Goal: Transaction & Acquisition: Purchase product/service

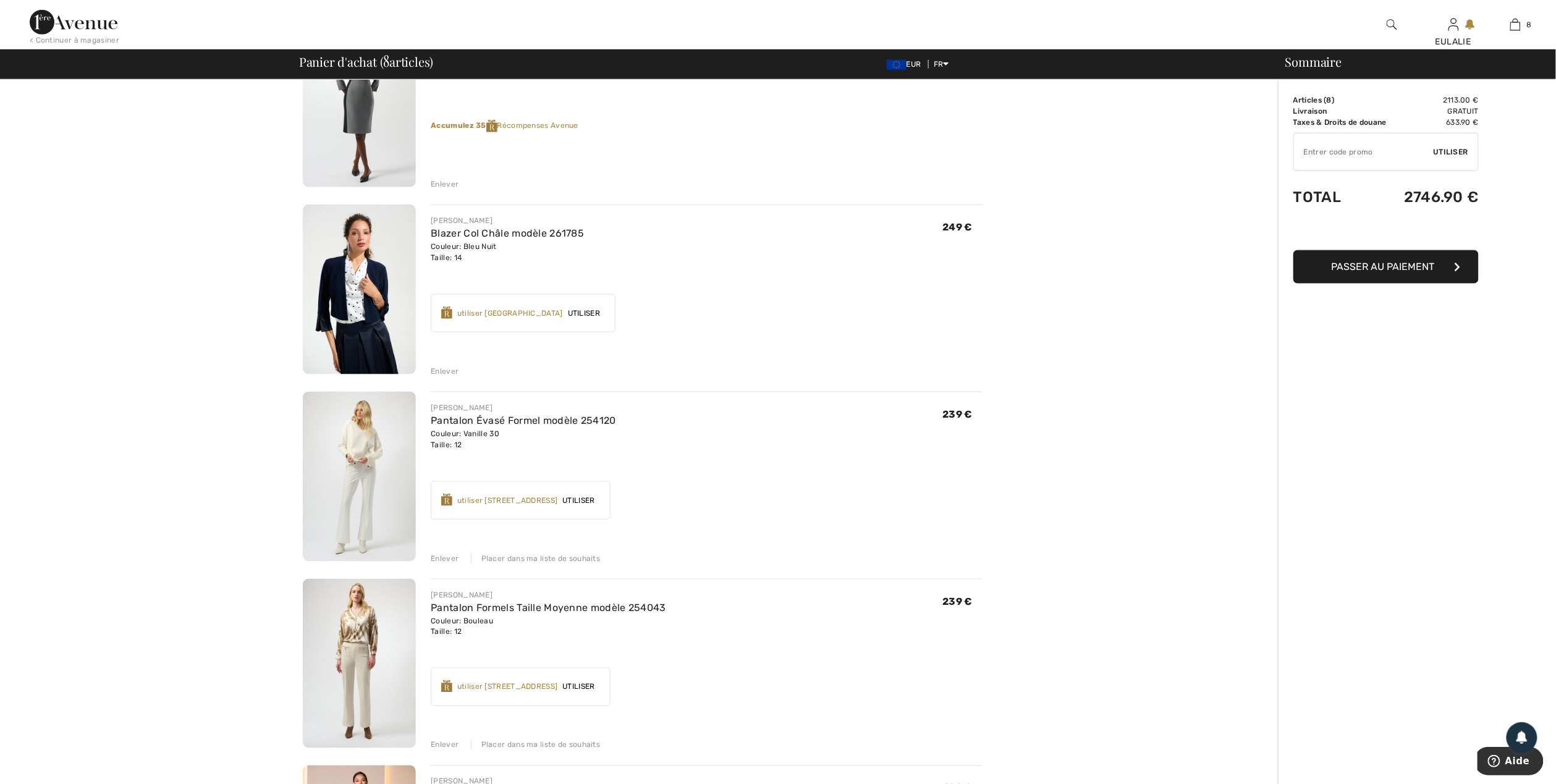
scroll to position [495, 0]
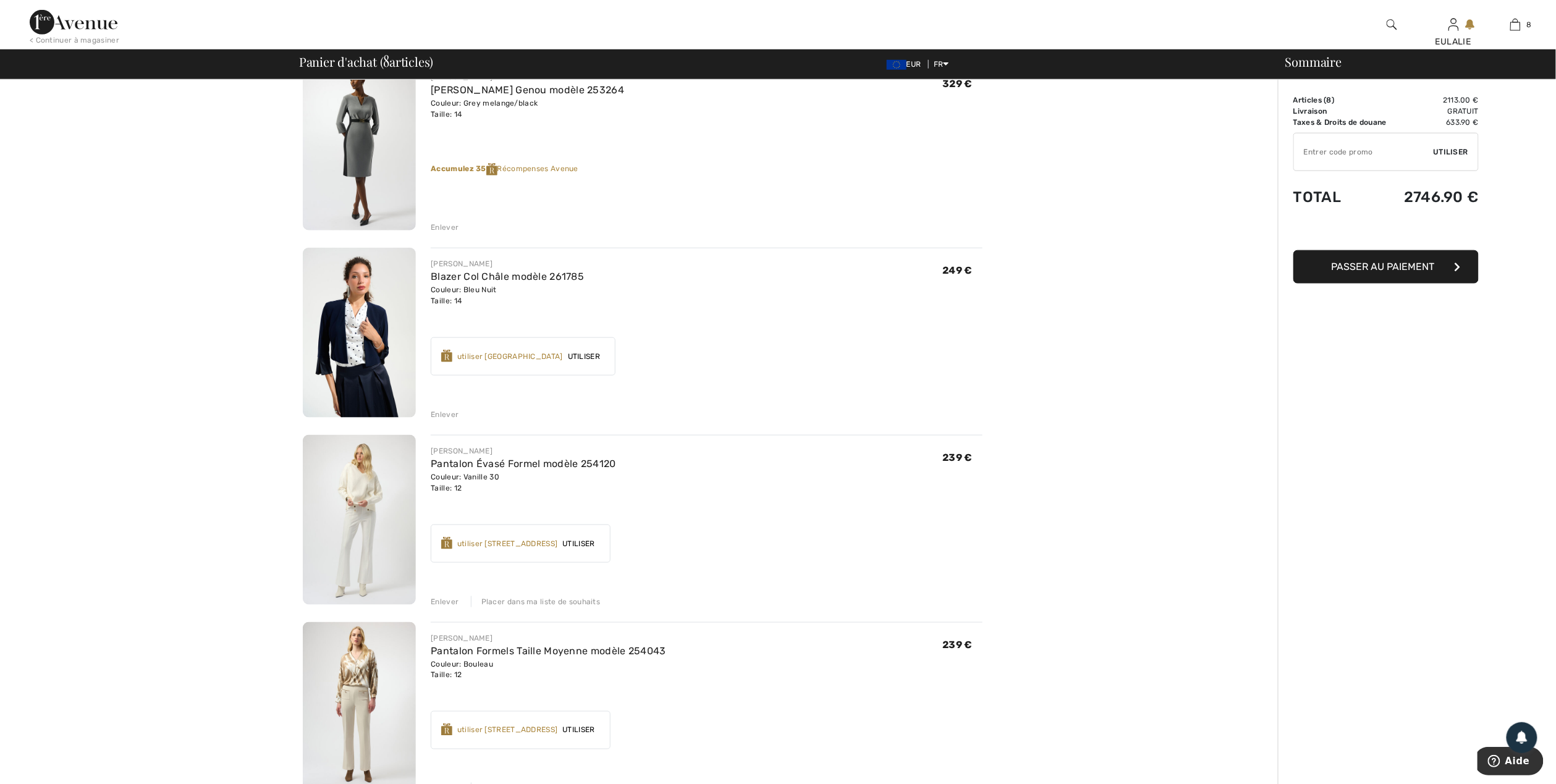
click at [361, 335] on img at bounding box center [359, 333] width 113 height 170
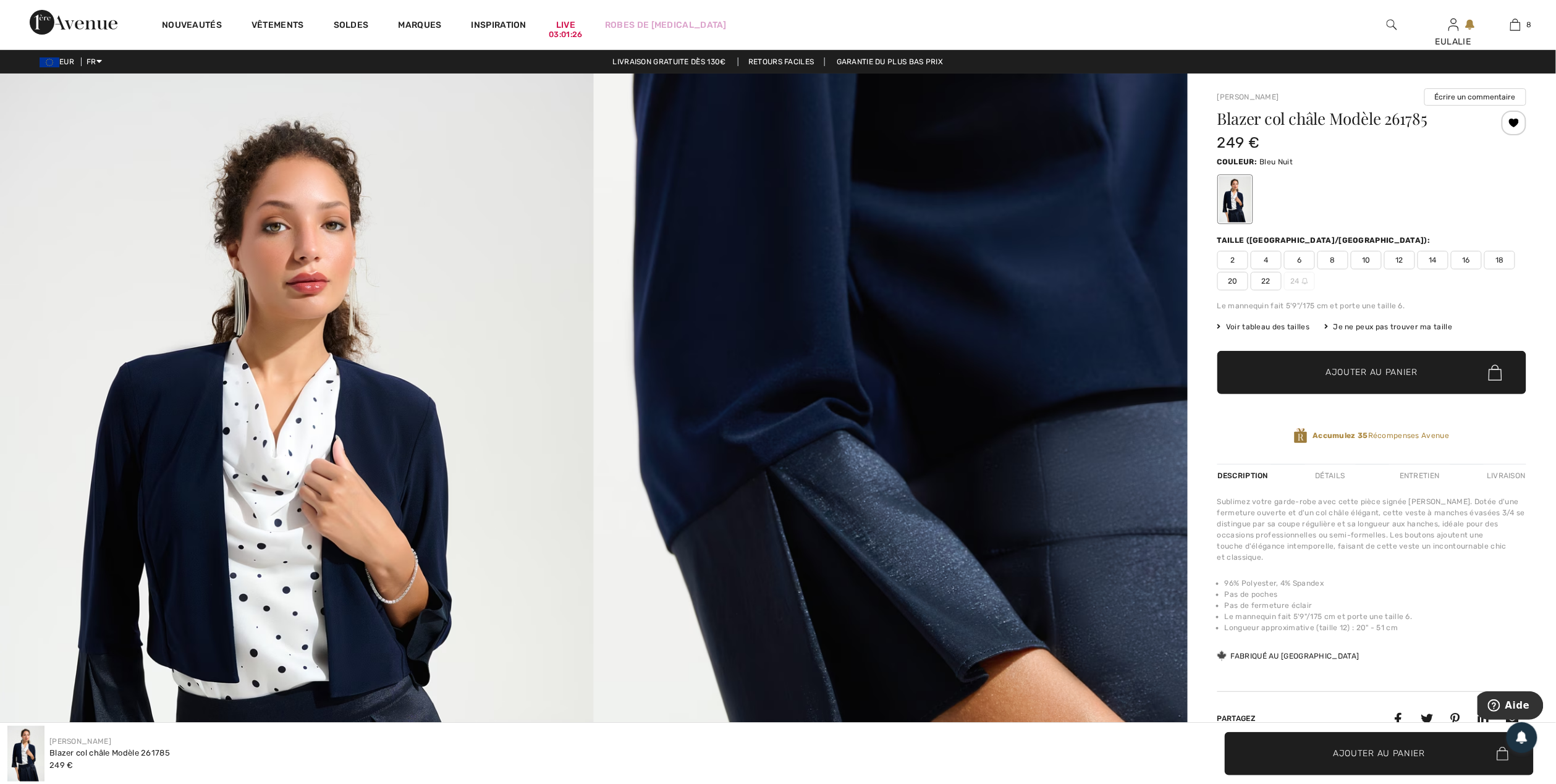
click at [186, 359] on img at bounding box center [297, 519] width 594 height 891
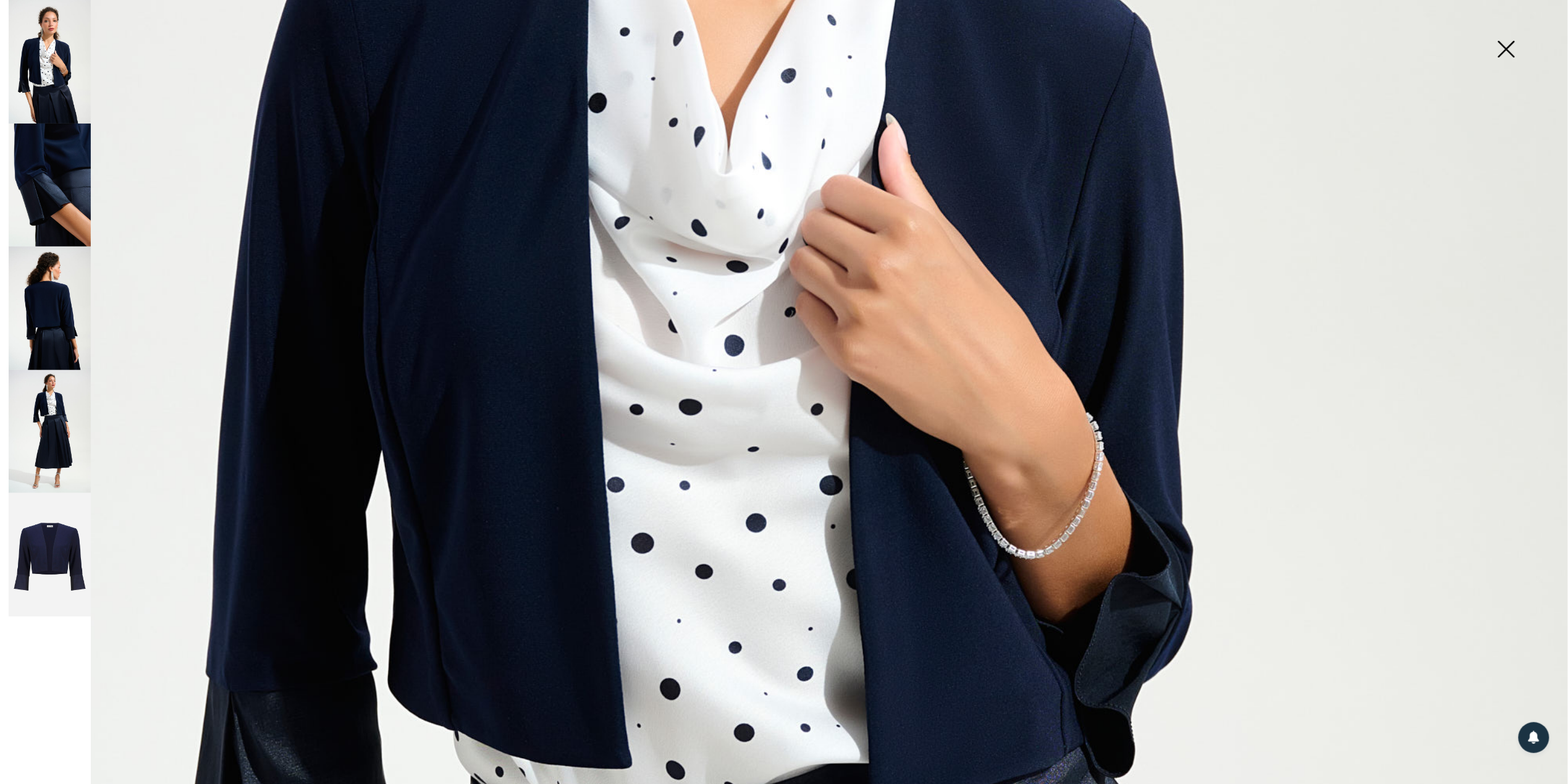
scroll to position [1071, 0]
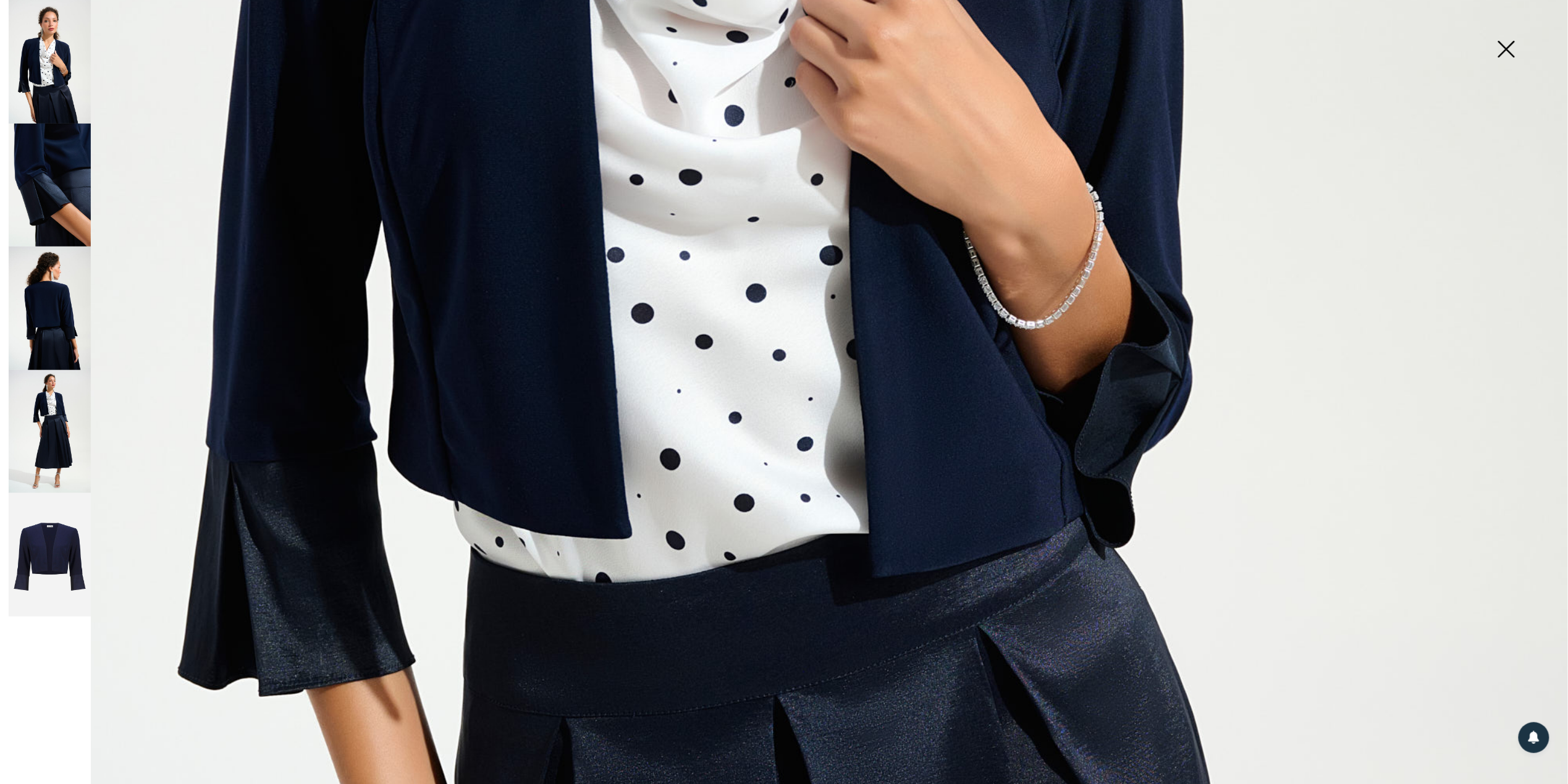
click at [60, 300] on img at bounding box center [49, 308] width 82 height 123
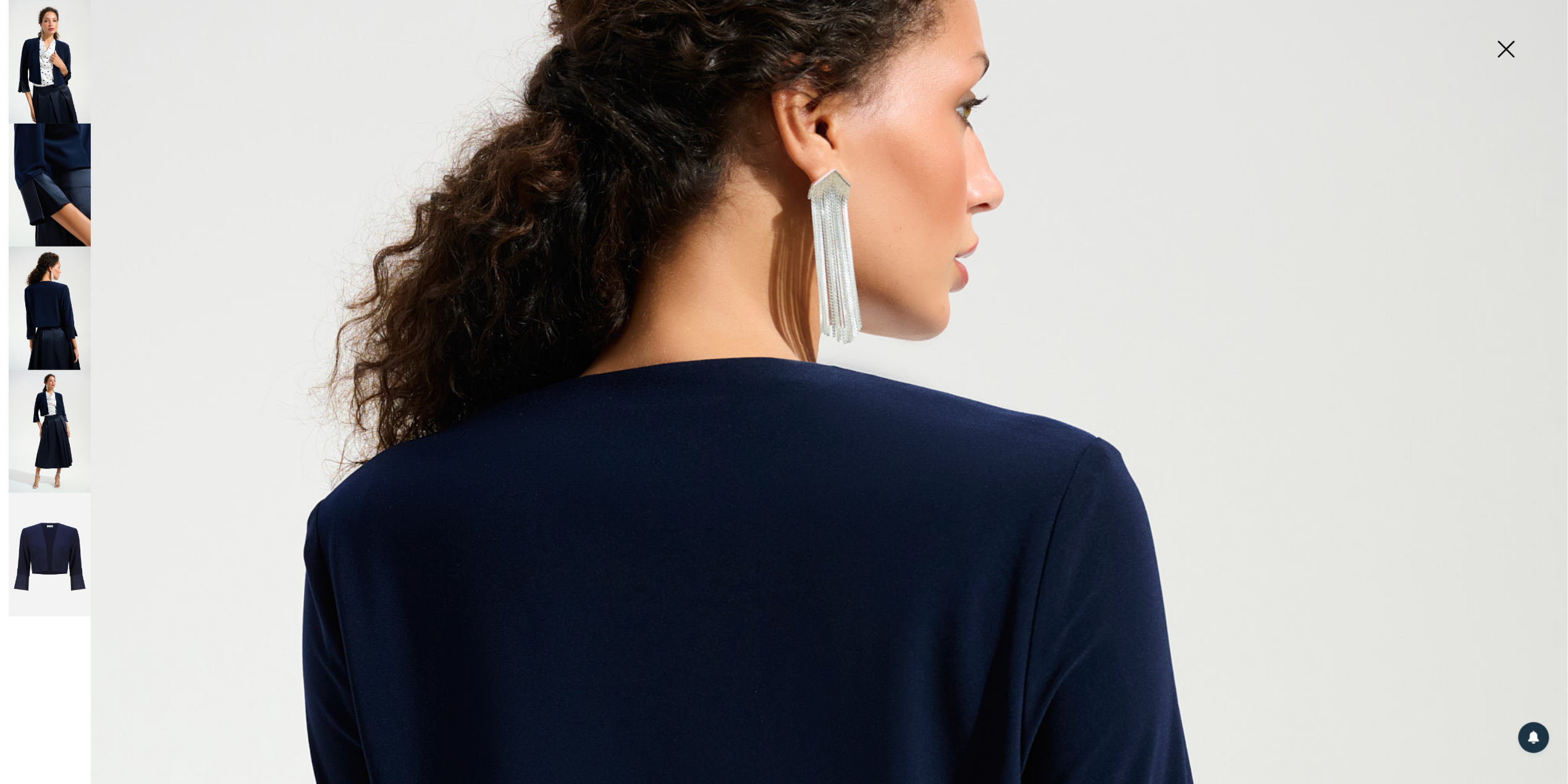
scroll to position [247, 0]
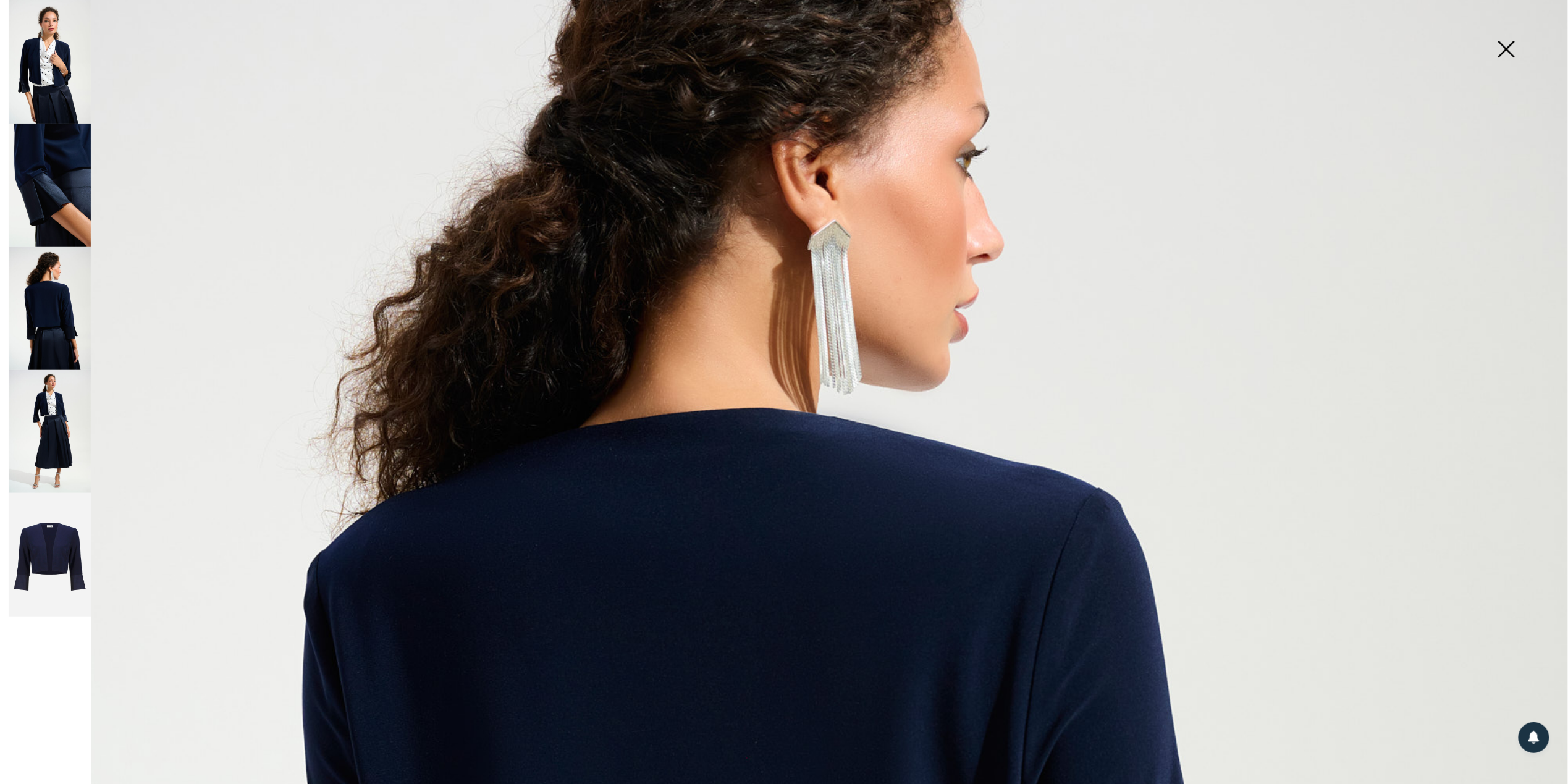
click at [67, 396] on img at bounding box center [49, 431] width 82 height 123
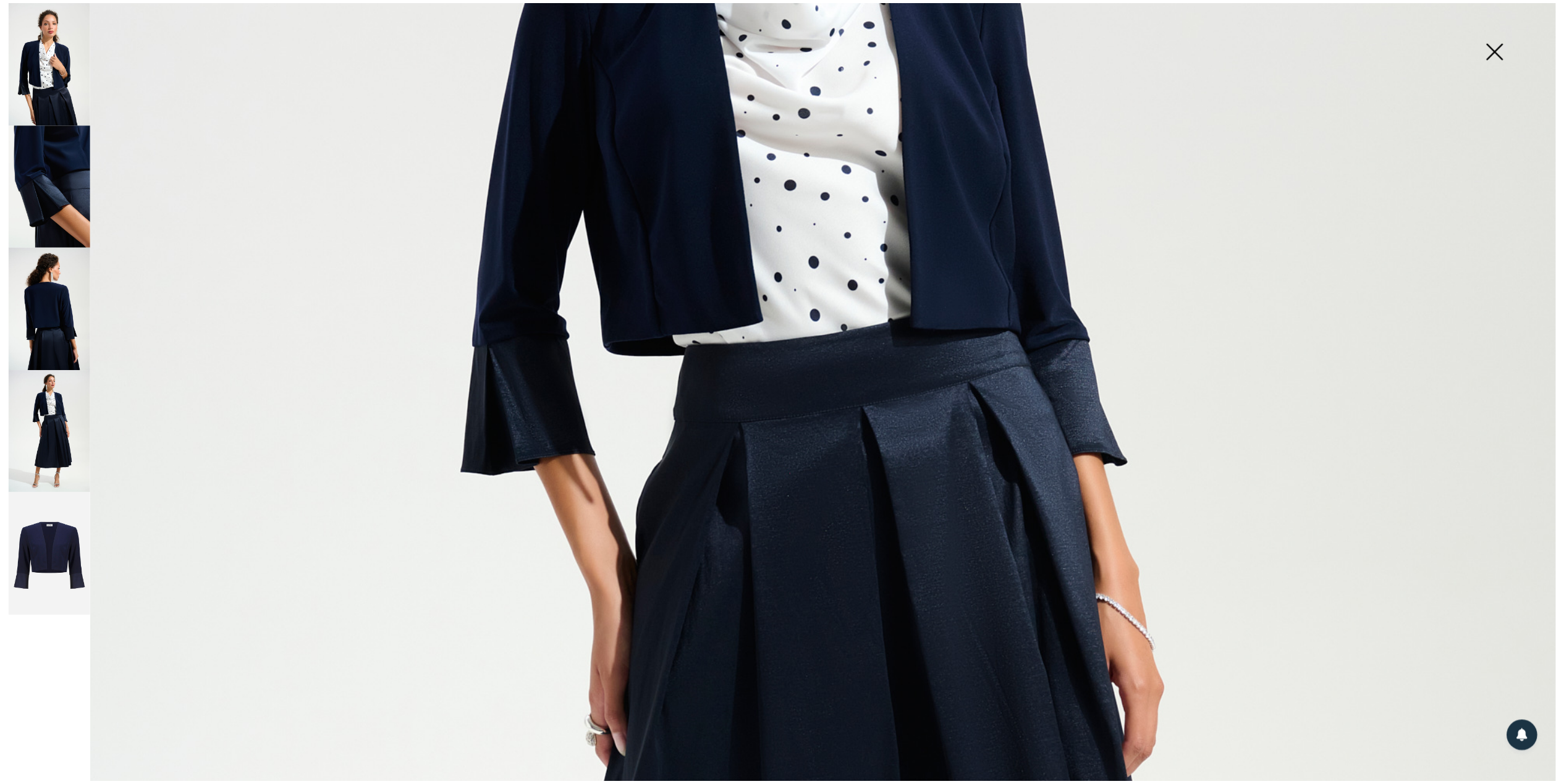
scroll to position [576, 0]
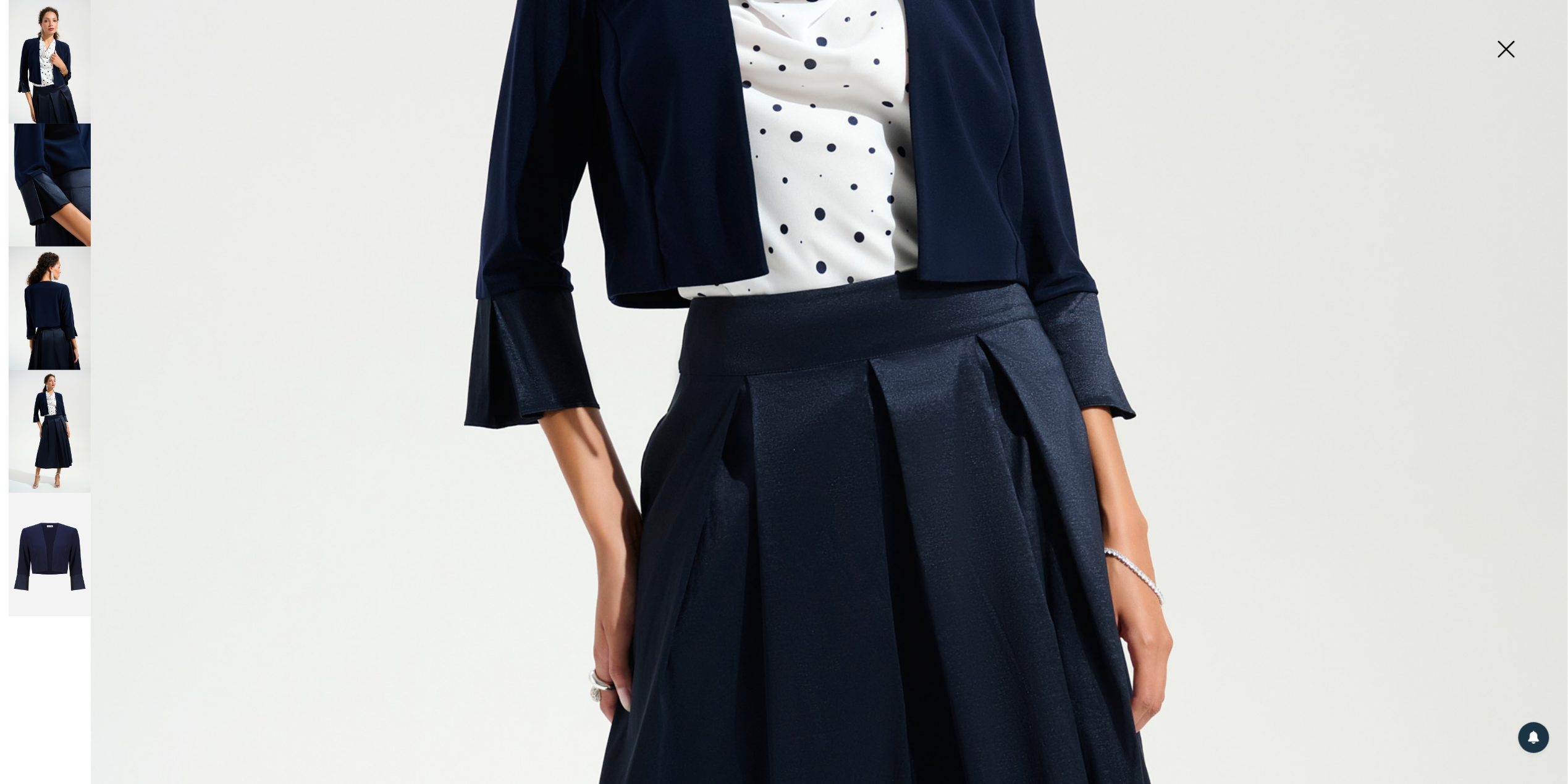
click at [1503, 43] on img at bounding box center [1506, 51] width 62 height 64
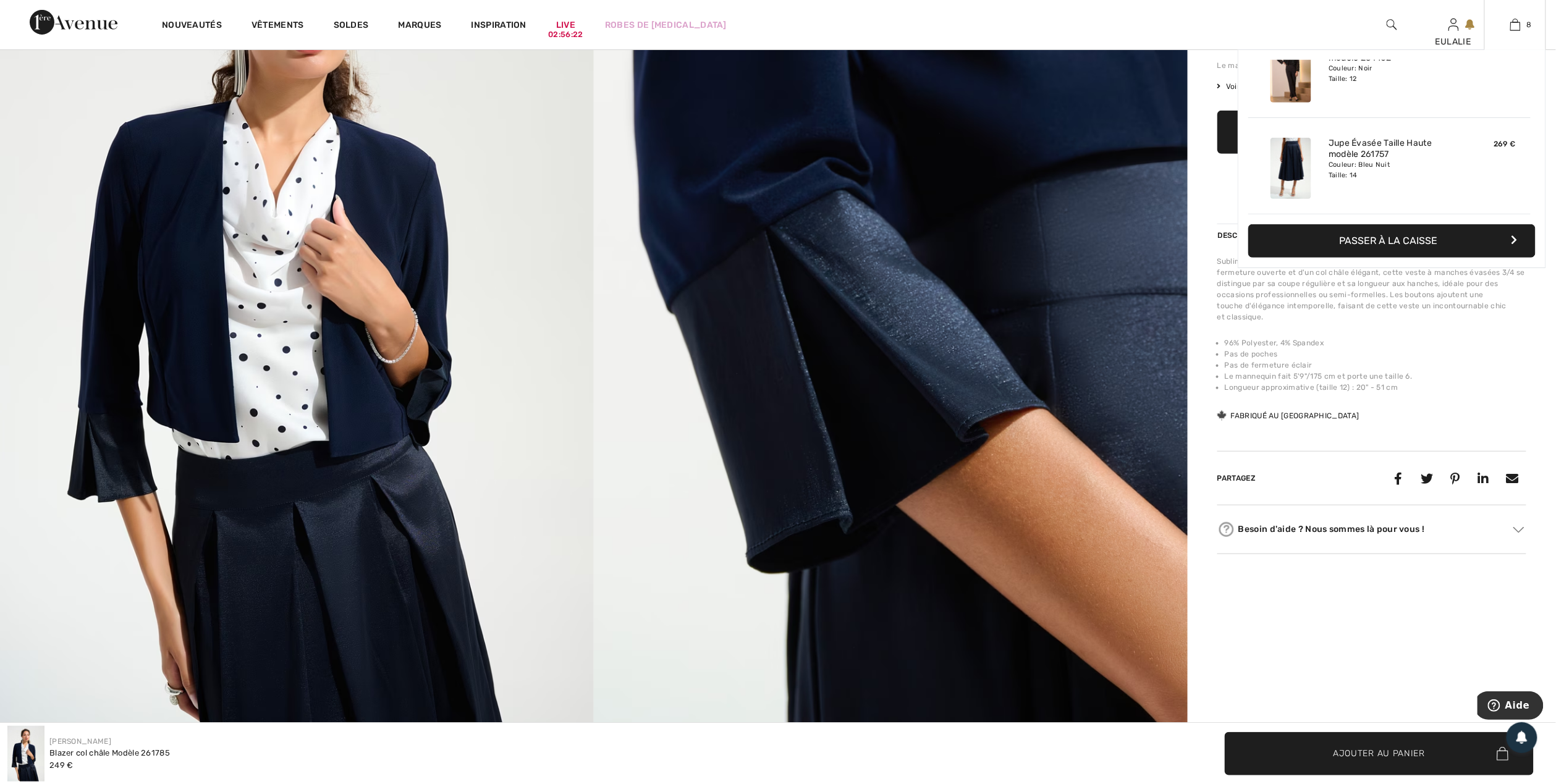
scroll to position [247, 0]
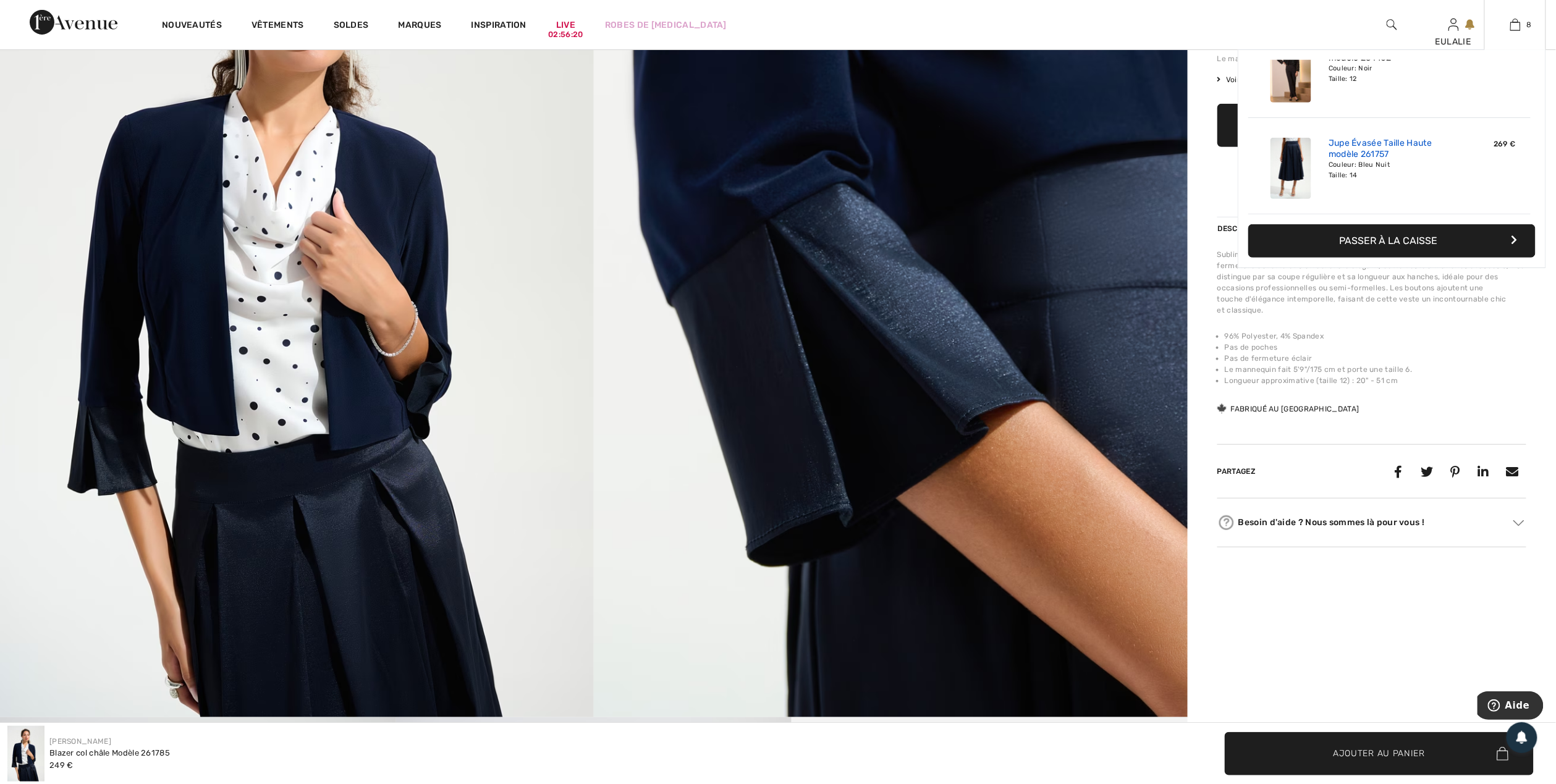
click at [1345, 151] on link "Jupe Évasée Taille Haute modèle 261757" at bounding box center [1390, 149] width 122 height 23
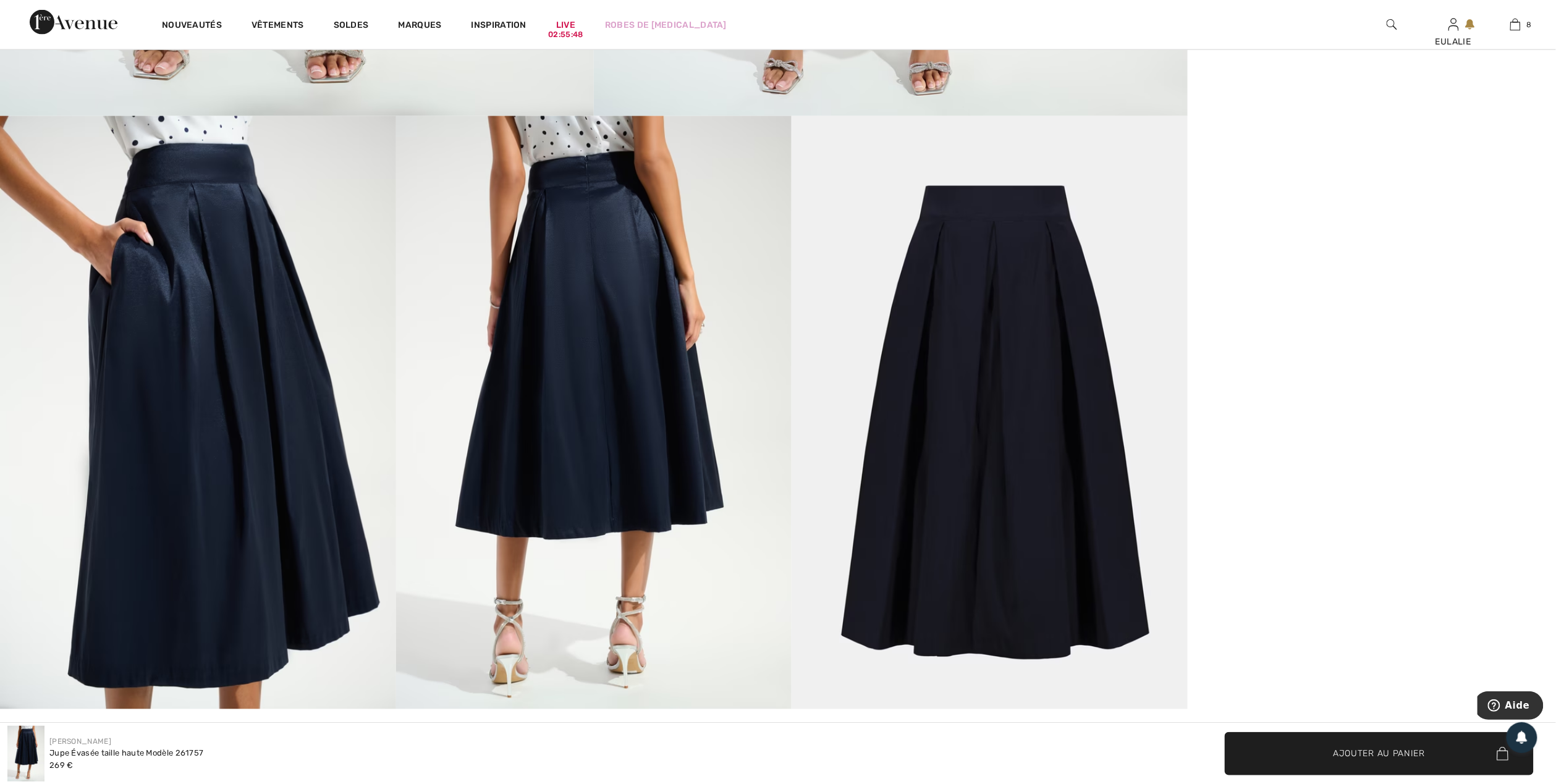
scroll to position [824, 0]
